Goal: Use online tool/utility: Utilize a website feature to perform a specific function

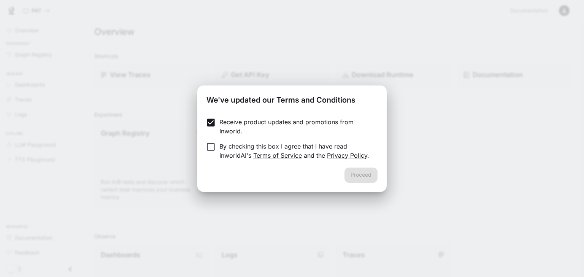
click at [211, 155] on label "By checking this box I agree that I have read InworldAI's Terms of Service and …" at bounding box center [286, 151] width 169 height 18
click at [363, 179] on button "Proceed" at bounding box center [360, 175] width 33 height 15
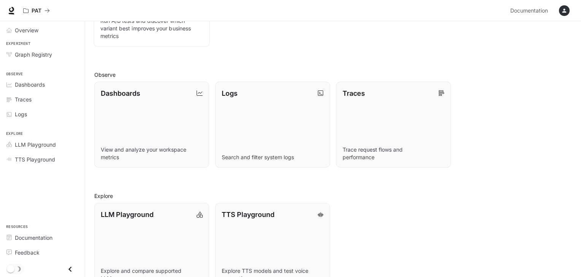
scroll to position [182, 0]
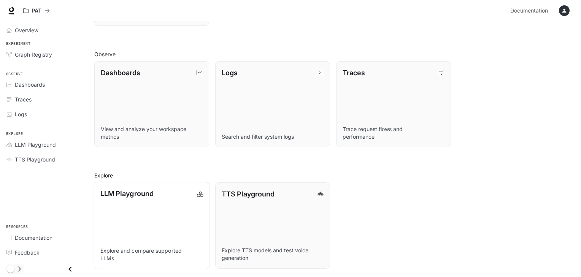
click at [142, 204] on link "LLM Playground Explore and compare supported LLMs" at bounding box center [152, 225] width 116 height 87
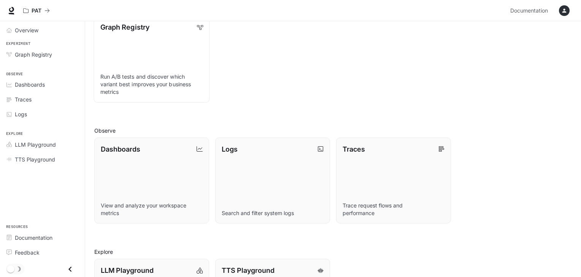
scroll to position [154, 0]
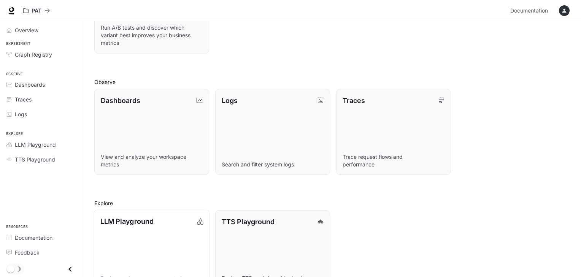
click at [138, 226] on p "LLM Playground" at bounding box center [126, 221] width 53 height 10
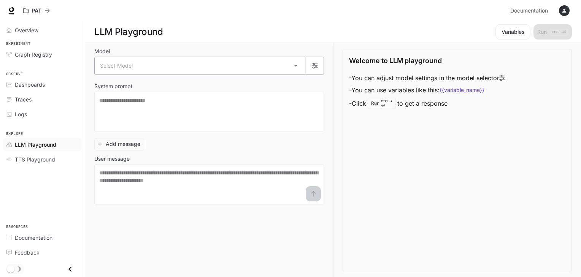
click at [138, 62] on body "Skip to main content PAT Documentation Documentation Portal Overview Experiment…" at bounding box center [290, 138] width 581 height 277
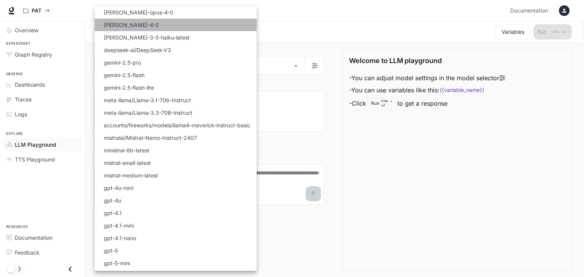
click at [146, 26] on p "claude-sonnet-4-0" at bounding box center [131, 25] width 55 height 8
type input "**********"
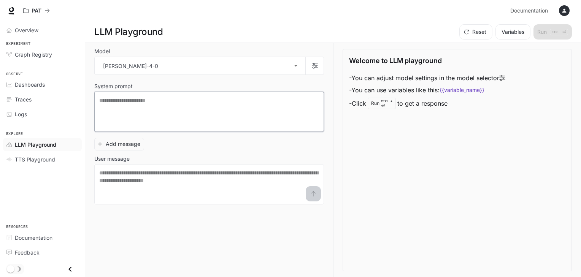
click at [151, 99] on textarea at bounding box center [209, 112] width 220 height 30
click at [40, 162] on span "TTS Playground" at bounding box center [35, 159] width 40 height 8
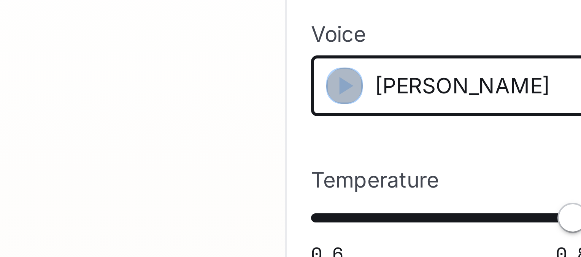
click at [451, 97] on icon "button" at bounding box center [450, 99] width 8 height 8
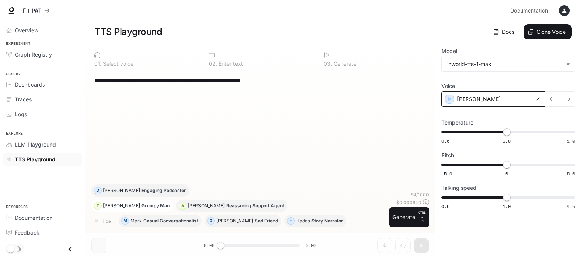
click at [141, 205] on p "Grumpy Man" at bounding box center [155, 206] width 28 height 5
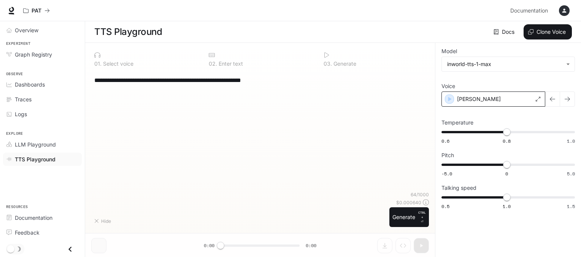
type textarea "**********"
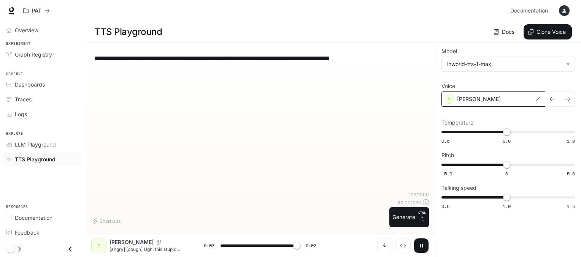
type input "*"
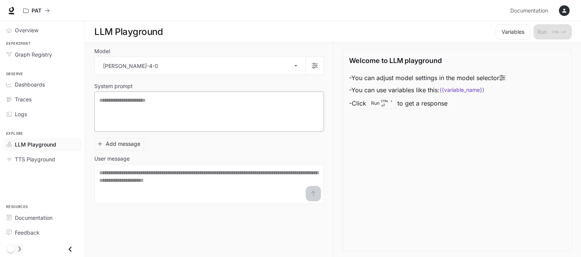
click at [195, 95] on div "* ​" at bounding box center [209, 112] width 230 height 40
click at [33, 84] on span "Dashboards" at bounding box center [30, 85] width 30 height 8
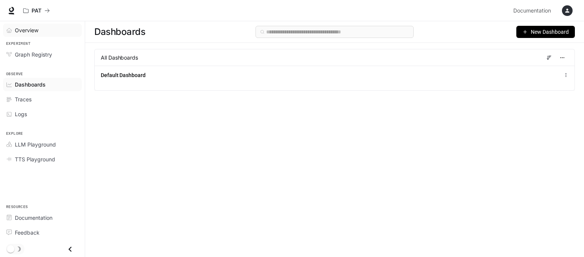
click at [30, 29] on span "Overview" at bounding box center [27, 30] width 24 height 8
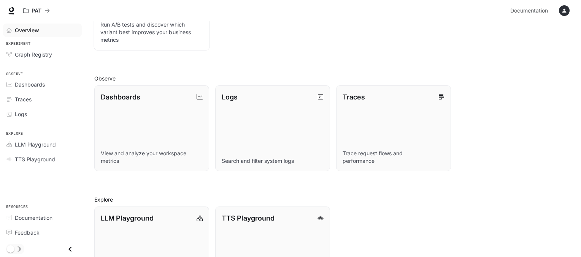
scroll to position [202, 0]
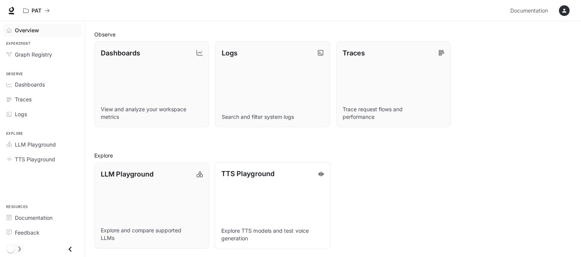
click at [231, 177] on p "TTS Playground" at bounding box center [247, 174] width 53 height 10
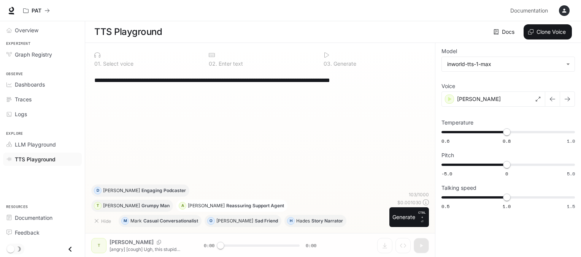
click at [226, 204] on p "Reassuring Support Agent" at bounding box center [255, 206] width 58 height 5
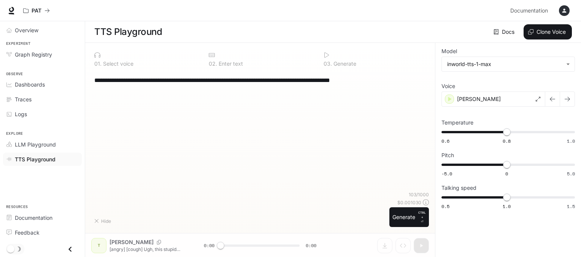
type textarea "**********"
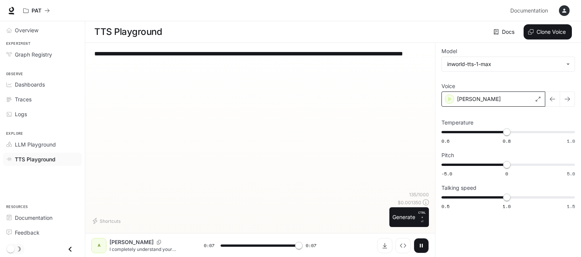
type input "*"
click at [37, 146] on span "LLM Playground" at bounding box center [35, 145] width 41 height 8
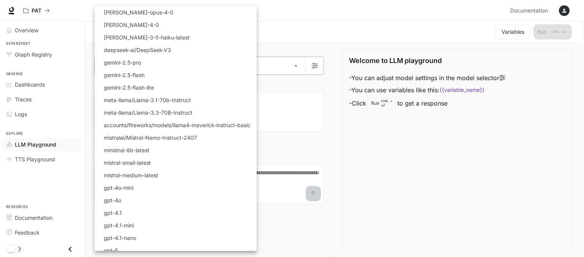
click at [128, 70] on body "Skip to main content PAT Documentation Documentation Portal Overview Experiment…" at bounding box center [292, 129] width 584 height 258
